Goal: Information Seeking & Learning: Learn about a topic

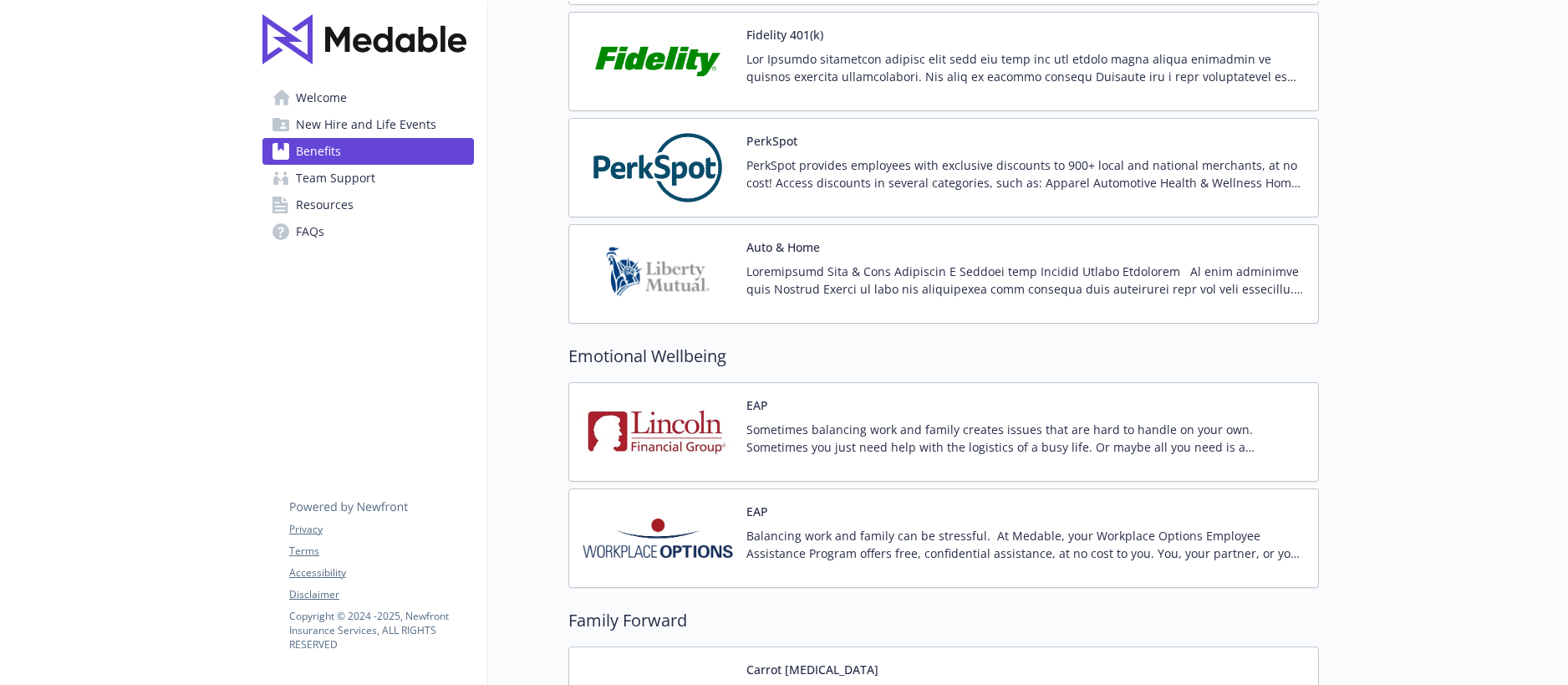
scroll to position [2931, 0]
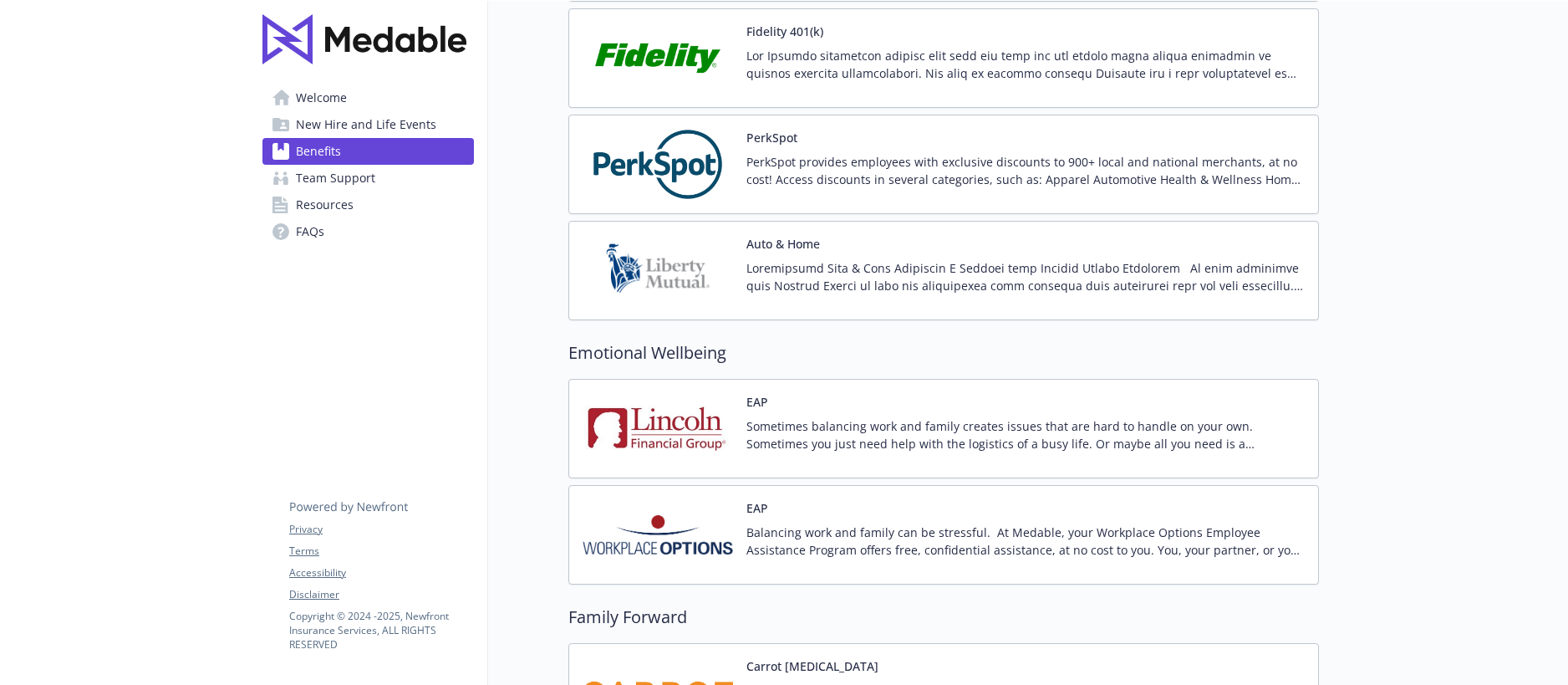
click at [685, 518] on img at bounding box center [658, 535] width 151 height 71
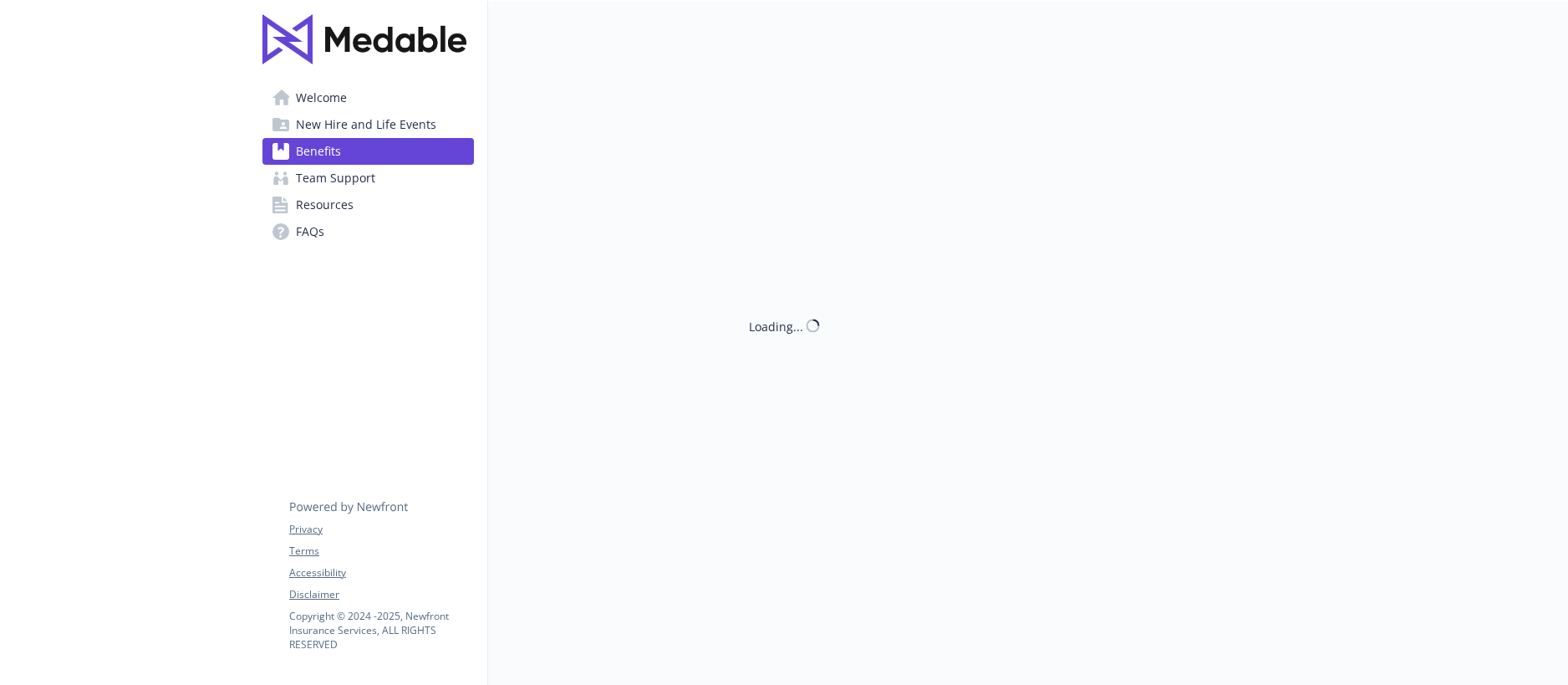
scroll to position [2931, 0]
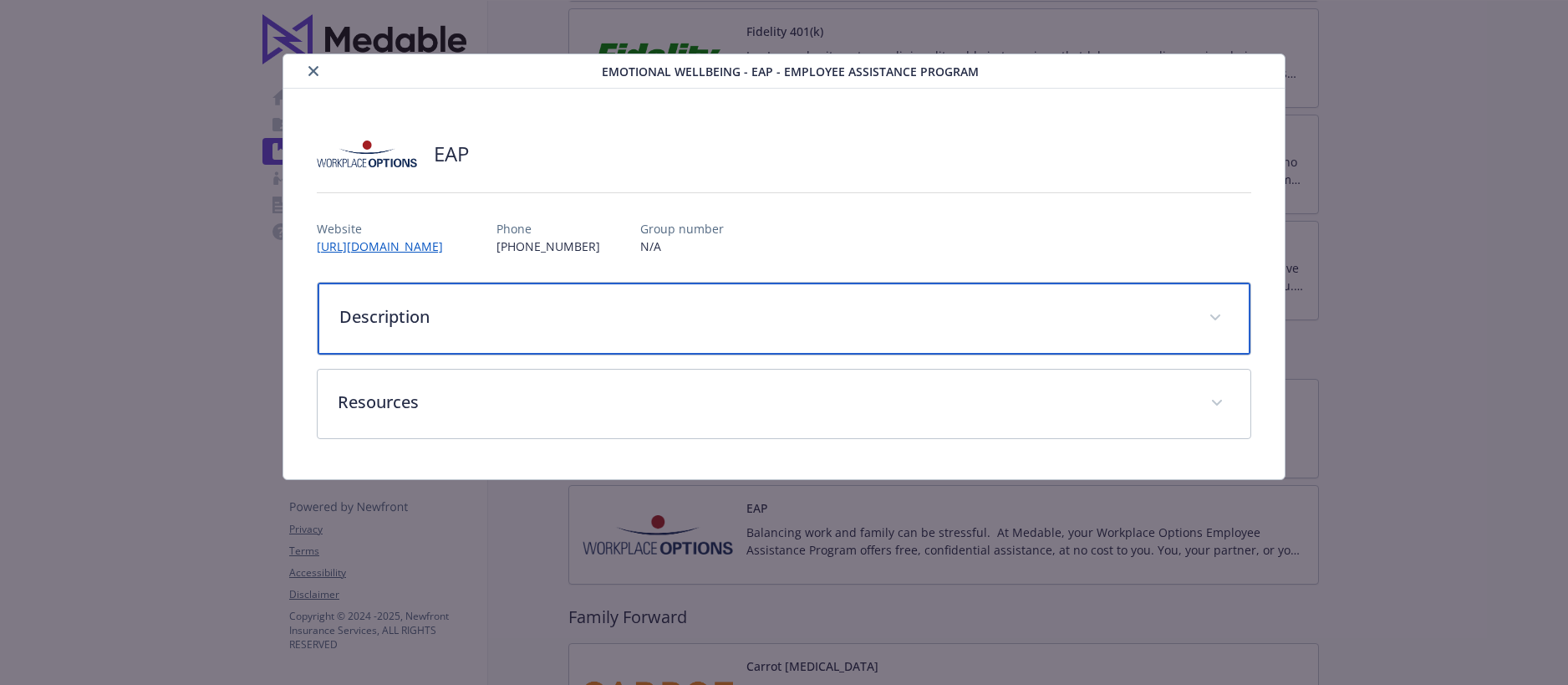
click at [448, 321] on p "Description" at bounding box center [765, 316] width 850 height 25
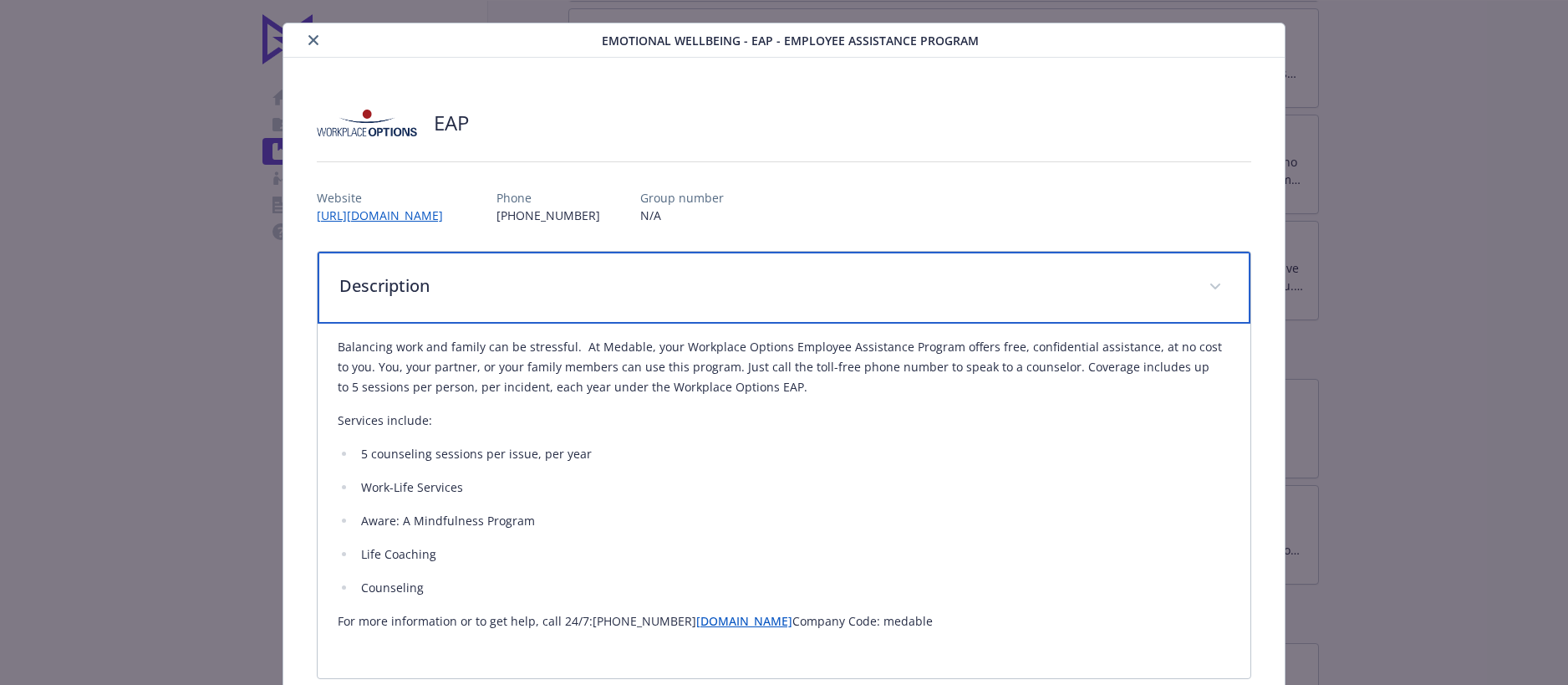
scroll to position [47, 0]
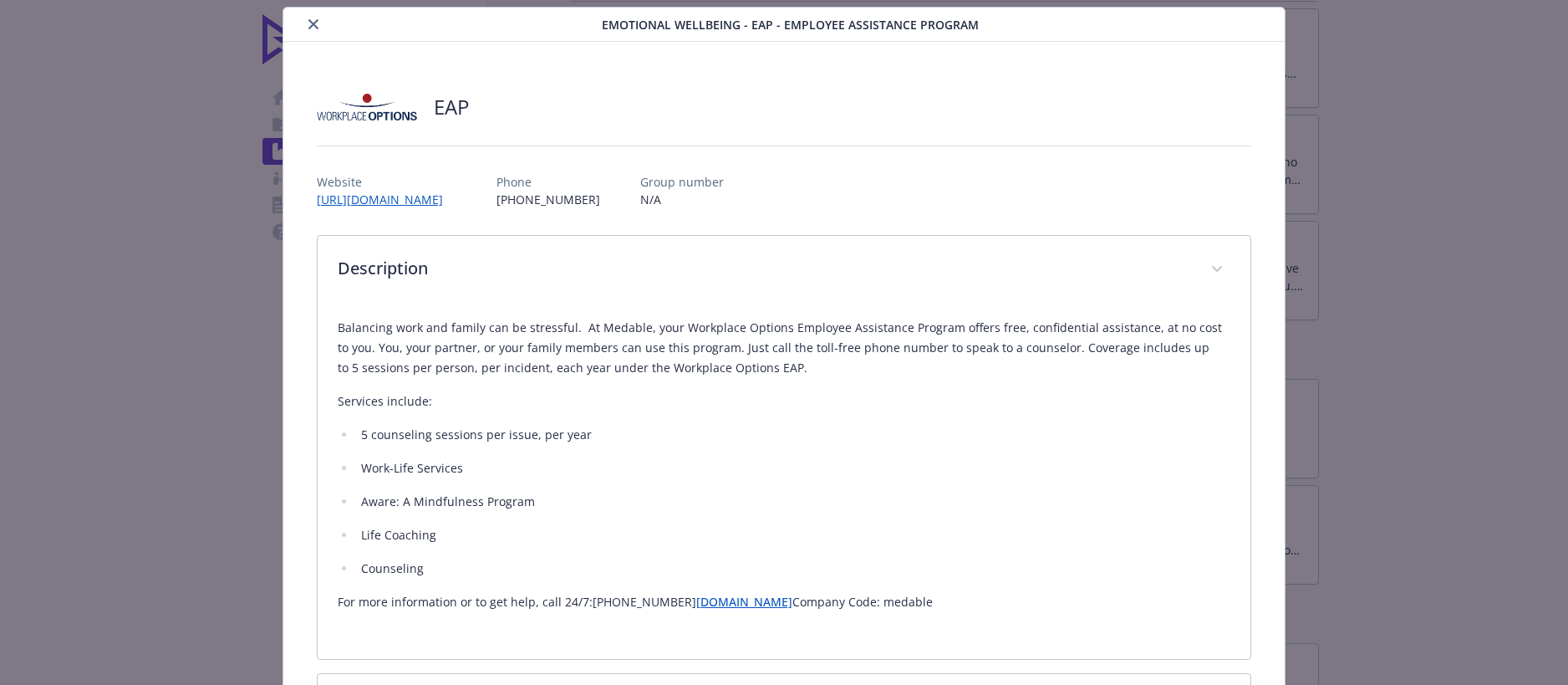
click at [751, 600] on link "[DOMAIN_NAME]" at bounding box center [744, 601] width 96 height 16
